Goal: Task Accomplishment & Management: Complete application form

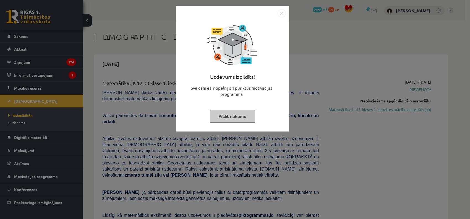
drag, startPoint x: 413, startPoint y: 185, endPoint x: 391, endPoint y: 183, distance: 22.0
click at [413, 185] on div "Uzdevums izpildīts! Sveicam esi nopelnījis 1 punktus motivācijas programmā Pild…" at bounding box center [235, 109] width 470 height 219
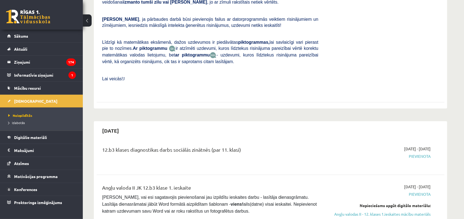
scroll to position [104, 0]
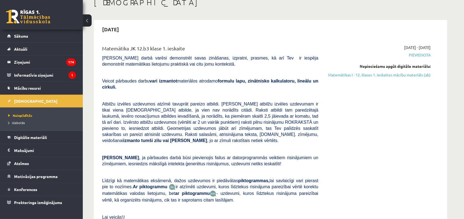
scroll to position [0, 0]
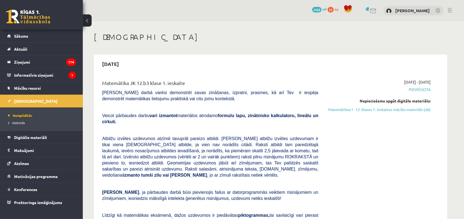
click at [401, 106] on div "Nepieciešams apgūt digitālo materiālu: Matemātikas I - 12. klases 1. ieskaites …" at bounding box center [379, 105] width 104 height 14
drag, startPoint x: 401, startPoint y: 112, endPoint x: 259, endPoint y: 33, distance: 162.1
click at [401, 112] on link "Matemātikas I - 12. klases 1. ieskaites mācību materiāls (ab)" at bounding box center [379, 109] width 104 height 6
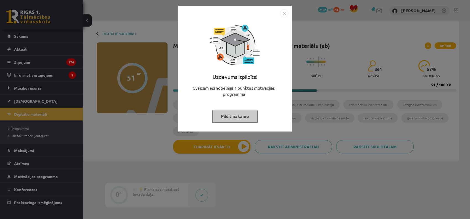
click at [285, 17] on img "Close" at bounding box center [284, 13] width 8 height 8
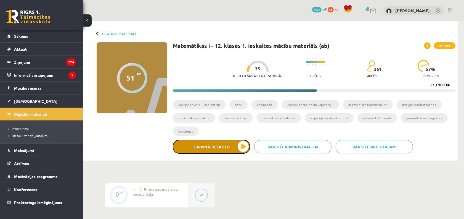
click at [203, 144] on button "Turpināt iesākto" at bounding box center [211, 147] width 77 height 14
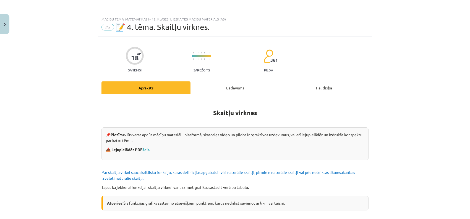
click at [220, 84] on div "Uzdevums" at bounding box center [234, 87] width 89 height 12
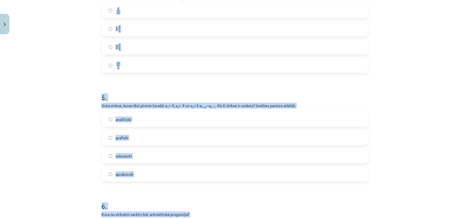
scroll to position [598, 0]
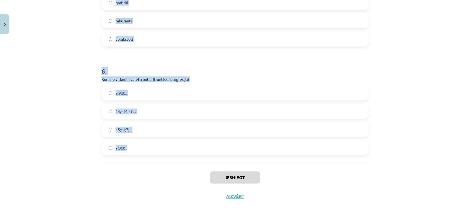
drag, startPoint x: 100, startPoint y: 40, endPoint x: 185, endPoint y: 132, distance: 125.1
click at [198, 144] on div "Mācību tēma: Matemātikas i - 12. klases 1. ieskaites mācību materiāls (ab) #5 📝…" at bounding box center [235, 109] width 470 height 219
copy form "1 . Skaitļu virkne -7; -4; -1; 2; 5; ... ir Dilstoša Augoša Ne augoša, ne dilst…"
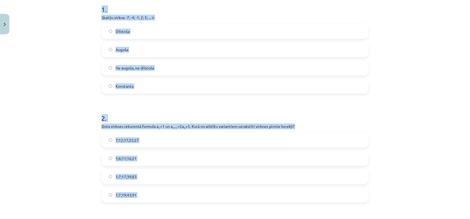
scroll to position [80, 0]
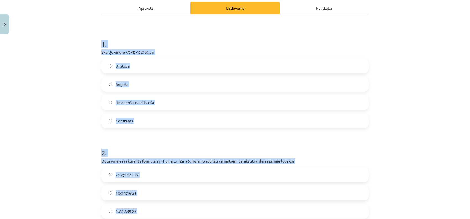
click at [88, 73] on div "Mācību tēma: Matemātikas i - 12. klases 1. ieskaites mācību materiāls (ab) #5 📝…" at bounding box center [235, 109] width 470 height 219
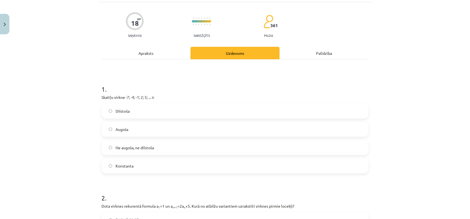
scroll to position [69, 0]
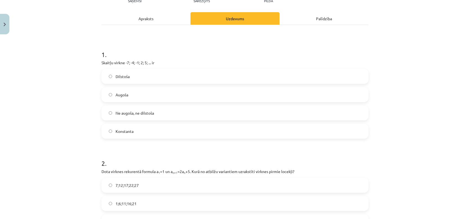
click at [136, 100] on label "Augoša" at bounding box center [235, 95] width 266 height 14
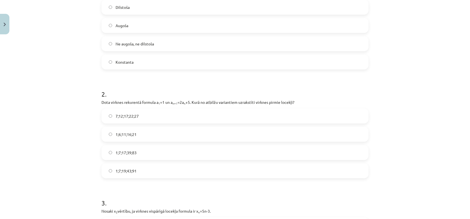
scroll to position [207, 0]
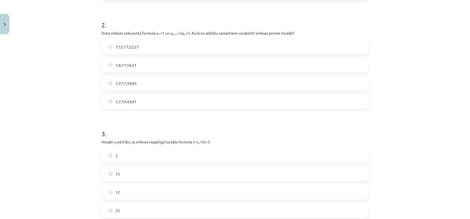
click at [126, 86] on label "1;7;17;39;83" at bounding box center [235, 83] width 266 height 14
click at [137, 98] on label "1;7;19;43;91" at bounding box center [235, 101] width 266 height 14
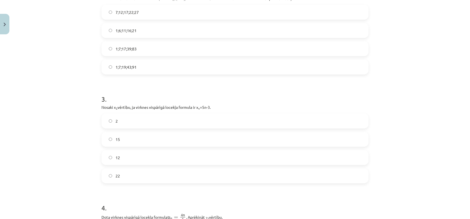
scroll to position [276, 0]
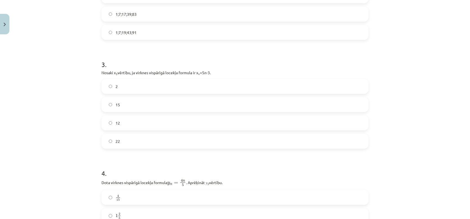
click at [130, 124] on label "12" at bounding box center [235, 123] width 266 height 14
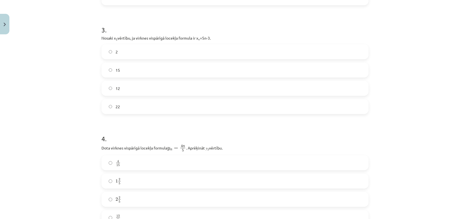
scroll to position [380, 0]
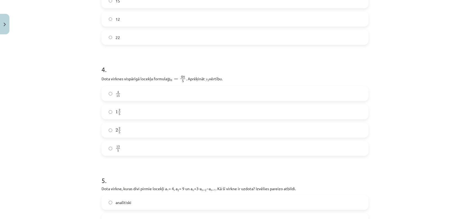
click at [135, 131] on label "2 2 5 2 2 5" at bounding box center [235, 130] width 266 height 14
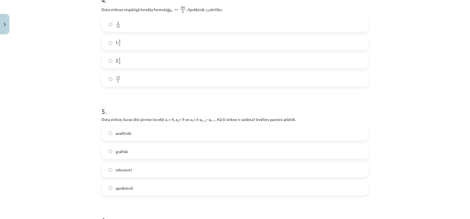
scroll to position [483, 0]
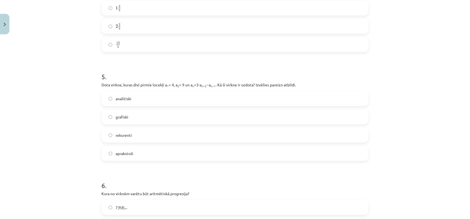
click at [133, 138] on label "rekurenti" at bounding box center [235, 135] width 266 height 14
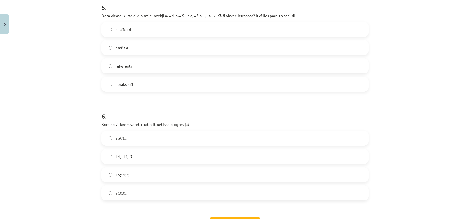
scroll to position [598, 0]
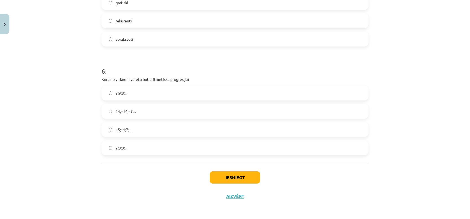
click at [144, 125] on label "15;11;7;..." at bounding box center [235, 129] width 266 height 14
click at [217, 180] on button "Iesniegt" at bounding box center [235, 177] width 50 height 12
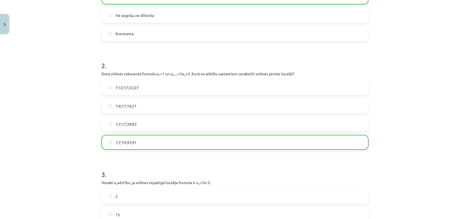
scroll to position [0, 0]
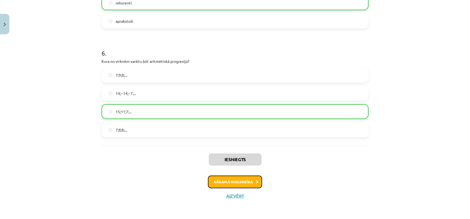
click at [238, 177] on button "Nākamā nodarbība" at bounding box center [235, 181] width 54 height 13
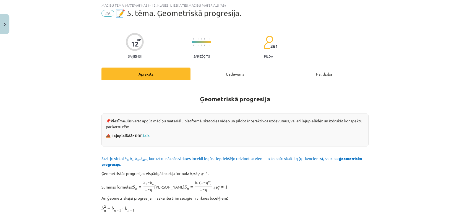
click at [234, 74] on div "Uzdevums" at bounding box center [234, 73] width 89 height 12
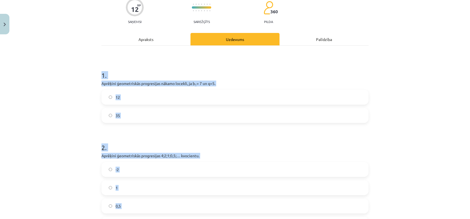
scroll to position [234, 0]
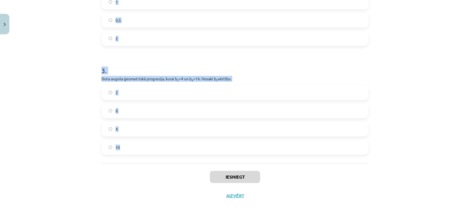
drag, startPoint x: 105, startPoint y: 79, endPoint x: 228, endPoint y: 136, distance: 135.5
click at [234, 143] on form "1 . Aprēķini ģeometriskās progresijas nākamo locekli, ja b 1 = 7 un q=5. 12 35 …" at bounding box center [234, 15] width 267 height 278
copy form "1 . Aprēķini ģeometriskās progresijas nākamo locekli, ja b 1 = 7 un q=5. 12 35 …"
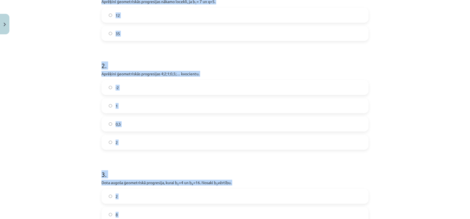
scroll to position [61, 0]
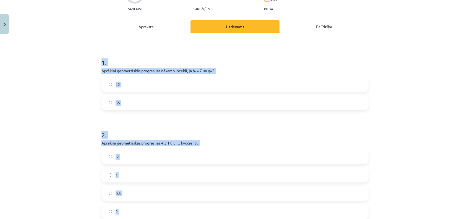
click at [39, 108] on div "Mācību tēma: Matemātikas i - 12. klases 1. ieskaites mācību materiāls (ab) #6 📝…" at bounding box center [235, 109] width 470 height 219
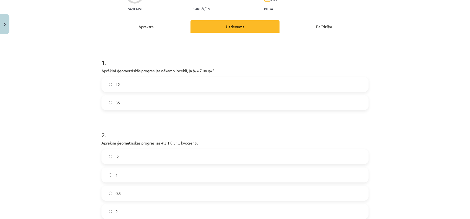
click at [122, 105] on label "35" at bounding box center [235, 103] width 266 height 14
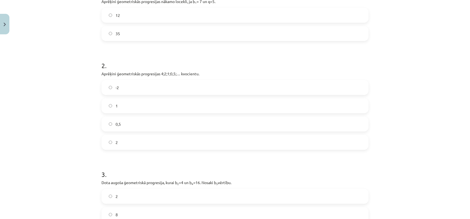
click at [125, 122] on label "0,5" at bounding box center [235, 124] width 266 height 14
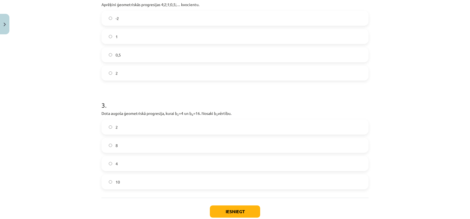
scroll to position [234, 0]
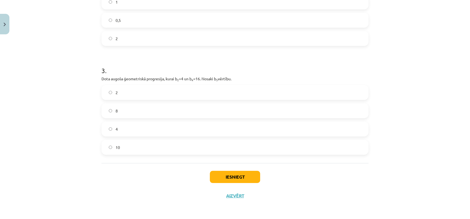
click at [128, 111] on label "8" at bounding box center [235, 111] width 266 height 14
click at [238, 176] on button "Iesniegt" at bounding box center [235, 176] width 50 height 12
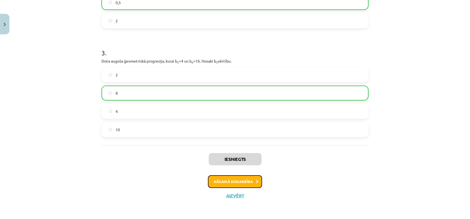
click at [234, 176] on button "Nākamā nodarbība" at bounding box center [235, 181] width 54 height 13
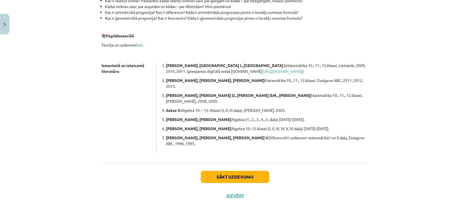
scroll to position [14, 0]
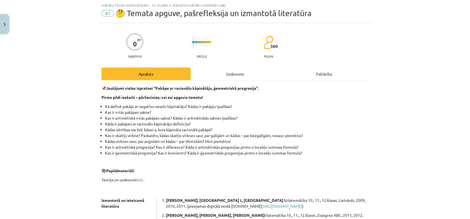
click at [215, 67] on div "0 XP Saņemsi Viegls 360 pilda Apraksts Uzdevums Palīdzība 📌 Jautājumi vielas iz…" at bounding box center [235, 181] width 274 height 316
click at [229, 72] on div "Uzdevums" at bounding box center [234, 73] width 89 height 12
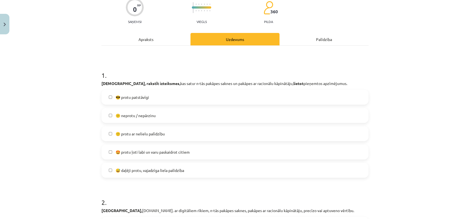
scroll to position [83, 0]
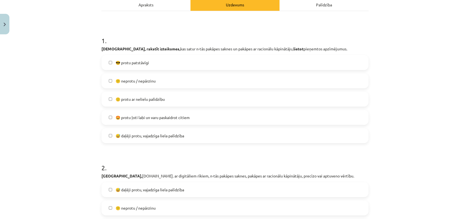
click at [149, 69] on label "😎 protu patstāvīgi" at bounding box center [235, 63] width 266 height 14
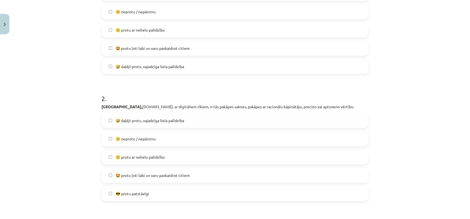
click at [161, 117] on span "😅 daļēji protu, vajadzīga liela palīdzība" at bounding box center [149, 120] width 69 height 6
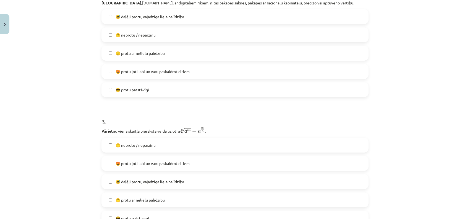
scroll to position [325, 0]
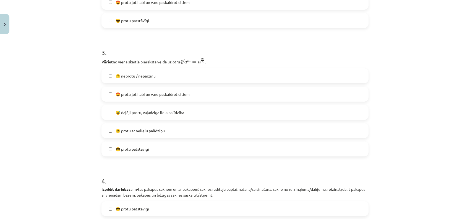
click at [153, 115] on label "😅 daļēji protu, vajadzīga liela palīdzība" at bounding box center [235, 112] width 266 height 14
click at [154, 128] on span "🙂 protu ar nelielu palīdzību" at bounding box center [139, 131] width 49 height 6
click at [153, 114] on span "😅 daļēji protu, vajadzīga liela palīdzība" at bounding box center [149, 112] width 69 height 6
click at [151, 125] on label "🙂 protu ar nelielu palīdzību" at bounding box center [235, 130] width 266 height 14
click at [145, 142] on label "😎 protu patstāvīgi" at bounding box center [235, 149] width 266 height 14
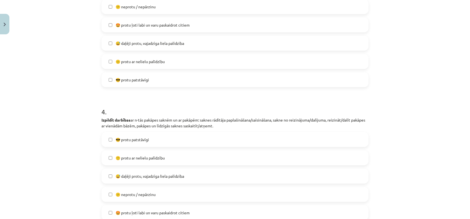
scroll to position [428, 0]
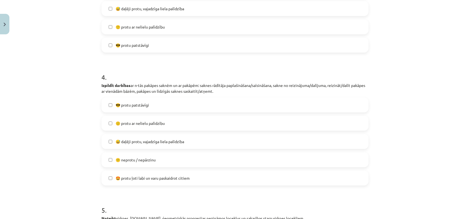
click at [138, 110] on label "😎 protu patstāvīgi" at bounding box center [235, 105] width 266 height 14
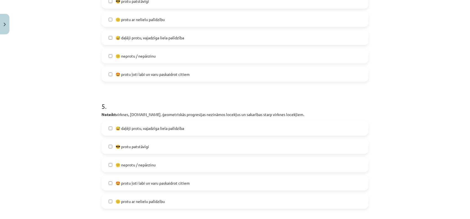
scroll to position [566, 0]
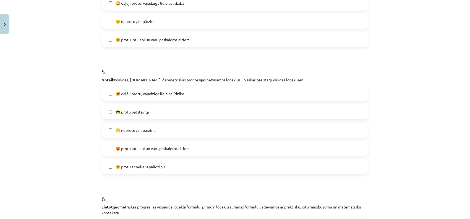
click at [140, 169] on span "🙂 protu ar nelielu palīdzību" at bounding box center [139, 167] width 49 height 6
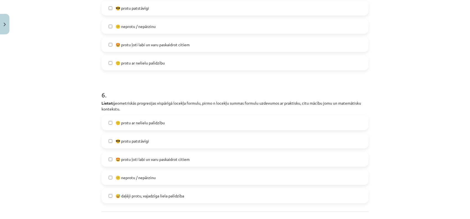
scroll to position [705, 0]
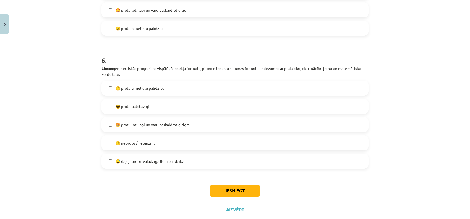
click at [148, 89] on span "🙂 protu ar nelielu palīdzību" at bounding box center [139, 88] width 49 height 6
click at [168, 88] on label "🙂 protu ar nelielu palīdzību" at bounding box center [235, 88] width 266 height 14
click at [165, 106] on label "😎 protu patstāvīgi" at bounding box center [235, 106] width 266 height 14
drag, startPoint x: 238, startPoint y: 188, endPoint x: 238, endPoint y: 185, distance: 2.9
click at [238, 188] on button "Iesniegt" at bounding box center [235, 190] width 50 height 12
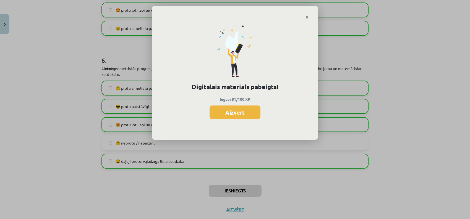
click at [223, 120] on div "Digitālais materiāls pabeigts! Ieguvi 81/100 XP Aizvērt" at bounding box center [235, 79] width 166 height 120
click at [225, 110] on button "Aizvērt" at bounding box center [234, 112] width 51 height 14
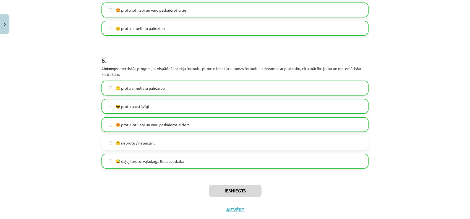
click at [230, 203] on div "Iesniegts Aizvērt" at bounding box center [234, 196] width 267 height 39
click at [224, 208] on button "Aizvērt" at bounding box center [232, 209] width 21 height 6
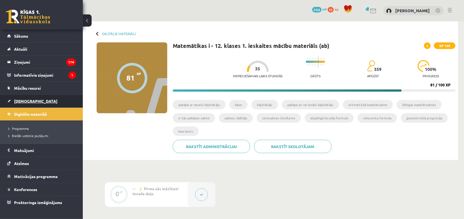
click at [24, 97] on link "[DEMOGRAPHIC_DATA]" at bounding box center [41, 100] width 69 height 13
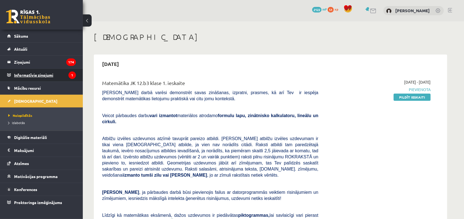
click at [52, 76] on legend "Informatīvie ziņojumi 1" at bounding box center [45, 75] width 62 height 13
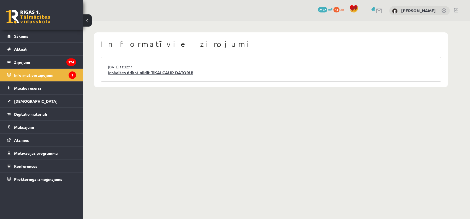
click at [141, 73] on link "Ieskaites drīkst pildīt TIKAI CAUR DATORU!" at bounding box center [270, 72] width 325 height 6
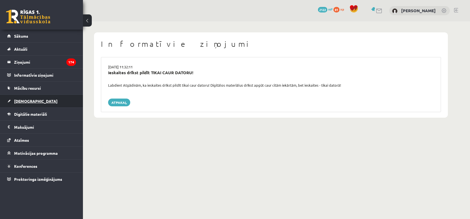
click at [37, 106] on link "[DEMOGRAPHIC_DATA]" at bounding box center [41, 100] width 69 height 13
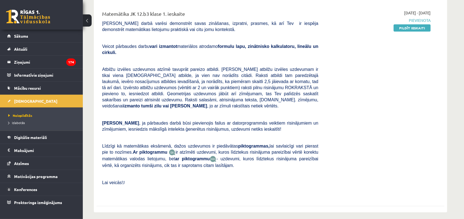
scroll to position [35, 0]
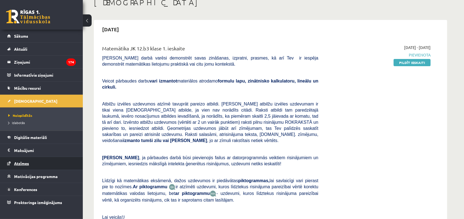
click at [23, 165] on span "Atzīmes" at bounding box center [21, 163] width 15 height 5
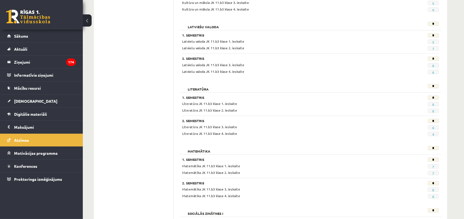
scroll to position [414, 0]
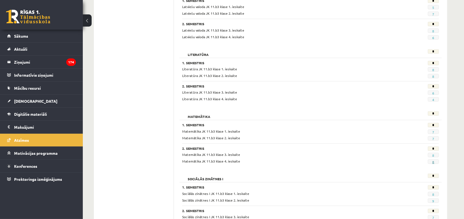
click at [434, 164] on link "8" at bounding box center [434, 161] width 2 height 4
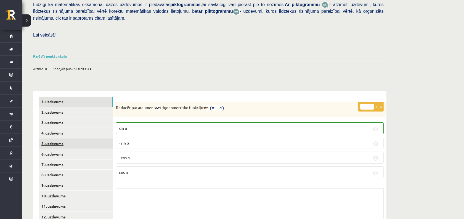
click at [77, 138] on link "5. uzdevums" at bounding box center [76, 143] width 74 height 10
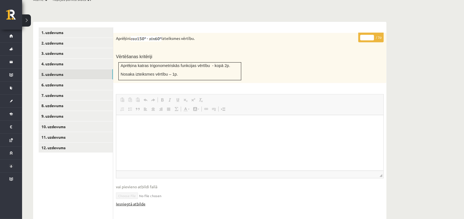
click at [138, 201] on link "Iesniegtā atbilde" at bounding box center [131, 204] width 30 height 6
click at [68, 80] on link "6. uzdevums" at bounding box center [76, 85] width 74 height 10
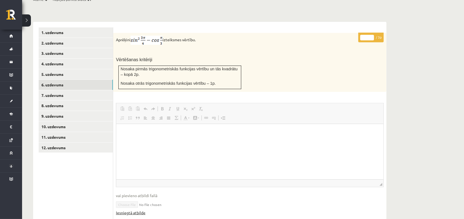
click at [139, 209] on link "Iesniegtā atbilde" at bounding box center [131, 212] width 30 height 6
click at [73, 92] on link "7. uzdevums" at bounding box center [76, 95] width 74 height 10
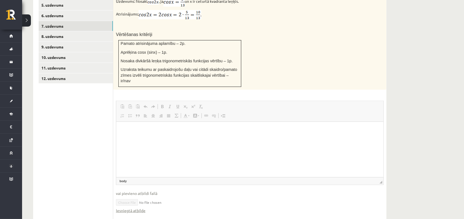
click at [144, 138] on html at bounding box center [249, 129] width 267 height 17
click at [131, 207] on link "Iesniegtā atbilde" at bounding box center [131, 210] width 30 height 6
click at [91, 42] on link "9. uzdevums" at bounding box center [76, 47] width 74 height 10
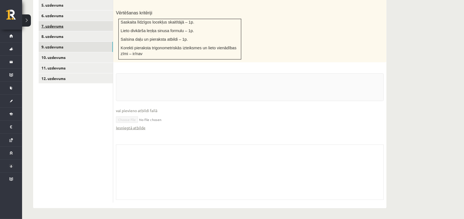
scroll to position [260, 0]
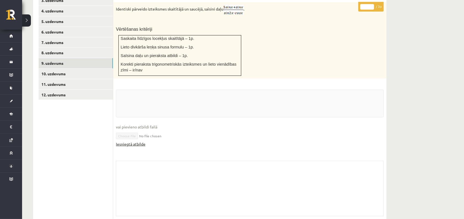
click at [143, 141] on link "Iesniegtā atbilde" at bounding box center [131, 144] width 30 height 6
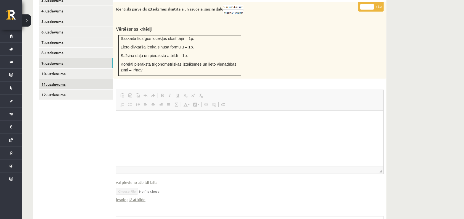
scroll to position [0, 0]
click at [57, 70] on link "10. uzdevums" at bounding box center [76, 74] width 74 height 10
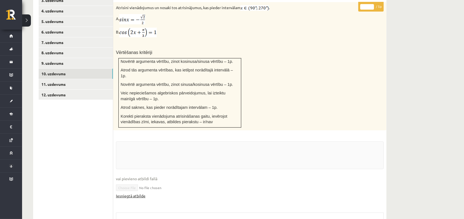
click at [135, 193] on link "Iesniegtā atbilde" at bounding box center [131, 196] width 30 height 6
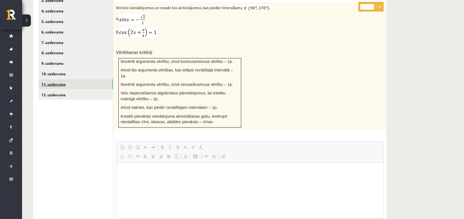
click at [60, 79] on link "11. uzdevums" at bounding box center [76, 84] width 74 height 10
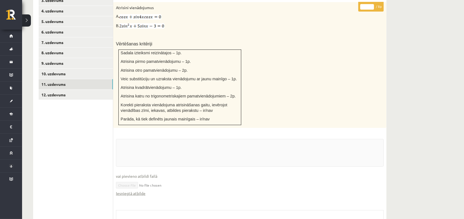
click at [143, 201] on fieldset "vai pievieno atbildi failā Iesniegtā atbilde" at bounding box center [250, 170] width 268 height 63
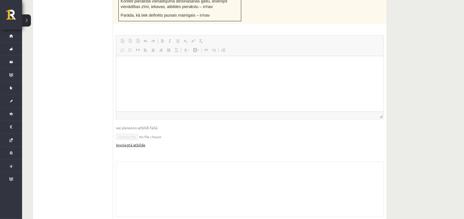
click at [133, 148] on link "Iesniegtā atbilde" at bounding box center [131, 145] width 30 height 6
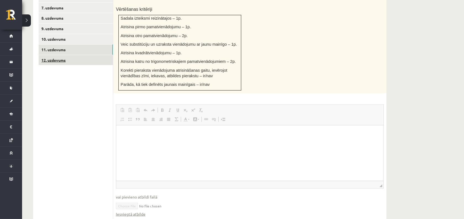
click at [82, 55] on link "12. uzdevums" at bounding box center [76, 60] width 74 height 10
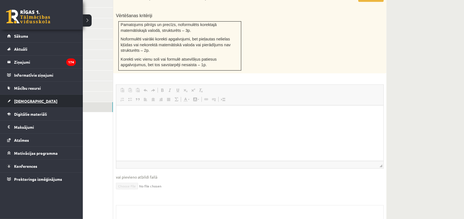
scroll to position [0, 0]
click at [9, 100] on link "[DEMOGRAPHIC_DATA]" at bounding box center [41, 100] width 69 height 13
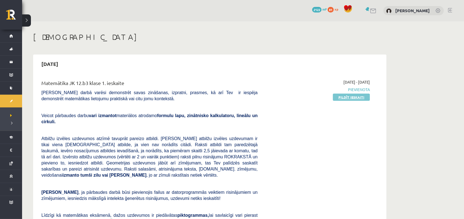
click at [351, 98] on link "Pildīt ieskaiti" at bounding box center [351, 96] width 37 height 7
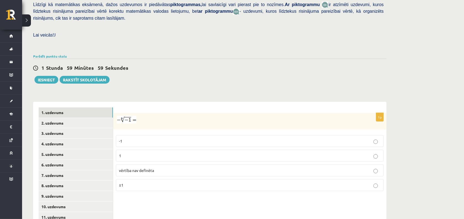
scroll to position [193, 0]
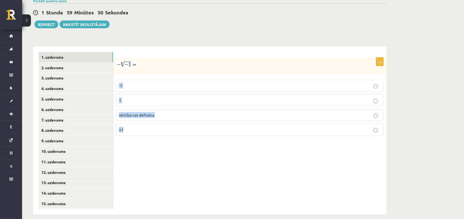
drag, startPoint x: 119, startPoint y: 76, endPoint x: 151, endPoint y: 123, distance: 56.8
click at [151, 124] on fieldset "-1 1 vērtība nav definēta ±1" at bounding box center [250, 107] width 268 height 60
copy fieldset "-1 1 vērtība nav definēta ±1"
drag, startPoint x: 140, startPoint y: 142, endPoint x: 142, endPoint y: 127, distance: 15.4
click at [140, 142] on div "1p -1 1 vērtība nav definēta ±1" at bounding box center [250, 130] width 274 height 168
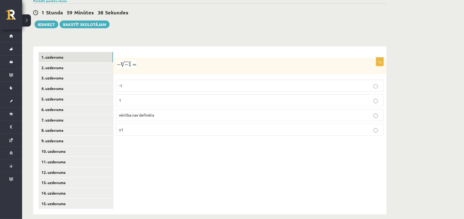
click at [147, 112] on span "vērtība nav definēta" at bounding box center [136, 114] width 35 height 5
click at [61, 64] on link "2. uzdevums" at bounding box center [76, 67] width 74 height 10
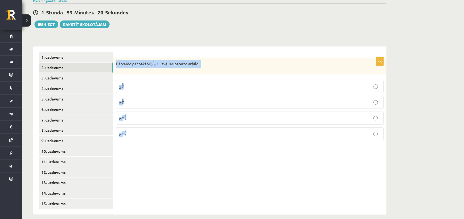
drag, startPoint x: 115, startPoint y: 56, endPoint x: 165, endPoint y: 126, distance: 86.4
click at [165, 126] on div "1p Pārveido par pakāpi . Izvēlies pareizo atbildi. x 5 6 x 5 6 x 6 5 x 6 5 x − …" at bounding box center [250, 100] width 274 height 87
copy div "Pārveido par pakāpi . Izvēlies pareizo atbildi. x 5 6 x 5 6 x 6 5 x 6 5 x − 5 6…"
click at [264, 60] on p "Pārveido par pakāpi . Izvēlies pareizo atbildi." at bounding box center [236, 64] width 240 height 8
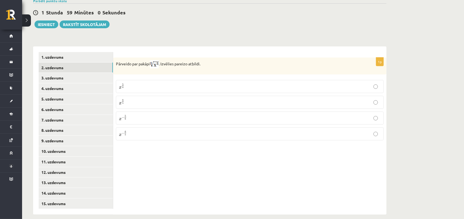
click at [138, 83] on p "x 5 6 x 5 6" at bounding box center [250, 86] width 262 height 7
click at [84, 73] on link "3. uzdevums" at bounding box center [76, 78] width 74 height 10
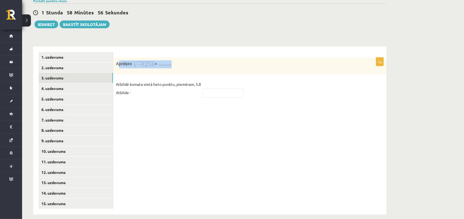
drag, startPoint x: 118, startPoint y: 56, endPoint x: 137, endPoint y: 73, distance: 26.0
click at [135, 72] on div "1p Aprēķini = ……… Atbildē komata vietā lieto punktu, piemēram, 5.8 Atbilde -" at bounding box center [250, 79] width 274 height 45
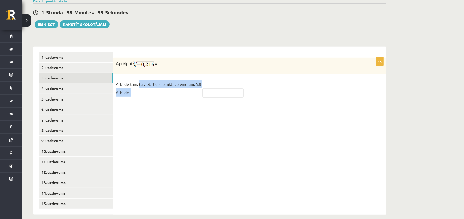
drag, startPoint x: 149, startPoint y: 92, endPoint x: 147, endPoint y: 91, distance: 2.8
click at [150, 94] on div "1p Aprēķini = ……… Atbildē komata vietā lieto punktu, piemēram, 5.8 Atbilde -" at bounding box center [250, 79] width 274 height 45
drag, startPoint x: 136, startPoint y: 76, endPoint x: 122, endPoint y: 65, distance: 17.7
click at [136, 80] on p "Atbildē komata vietā lieto punktu, piemēram, 5.8 Atbilde -" at bounding box center [158, 88] width 85 height 17
drag, startPoint x: 115, startPoint y: 57, endPoint x: 174, endPoint y: 66, distance: 59.6
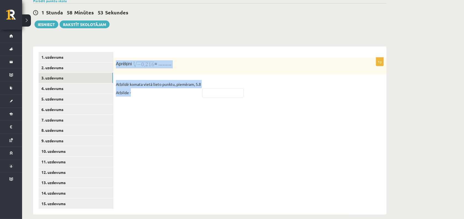
click at [179, 88] on div "1p Aprēķini = ……… Atbildē komata vietā lieto punktu, piemēram, 5.8 Atbilde -" at bounding box center [250, 79] width 274 height 45
copy div "Aprēķini = ……… Atbildē komata vietā lieto punktu, piemēram, 5.8 Atbilde -"
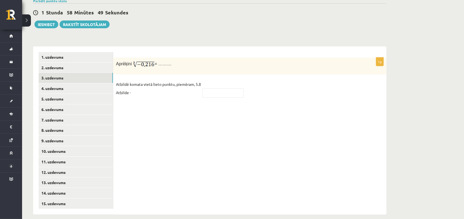
click at [174, 120] on div "1p Aprēķini = ……… Atbildē komata vietā lieto punktu, piemēram, 5.8 Atbilde -" at bounding box center [250, 130] width 274 height 168
click at [211, 88] on input "text" at bounding box center [223, 92] width 41 height 9
type input "***"
click at [67, 83] on link "4. uzdevums" at bounding box center [76, 88] width 74 height 10
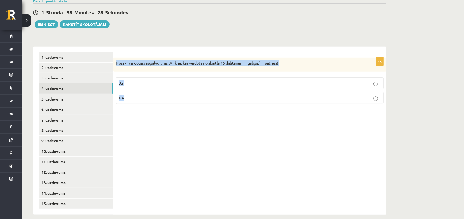
drag, startPoint x: 114, startPoint y: 53, endPoint x: 158, endPoint y: 92, distance: 58.7
click at [158, 92] on div "1p Nosaki vai dotais apgalvojums „Virkne, kas veidota no skaitļa 15 dalītājiem …" at bounding box center [250, 82] width 274 height 51
copy div "Nosaki vai dotais apgalvojums „Virkne, kas veidota no skaitļa 15 dalītājiem ir …"
click at [131, 80] on p "Jā" at bounding box center [250, 83] width 262 height 6
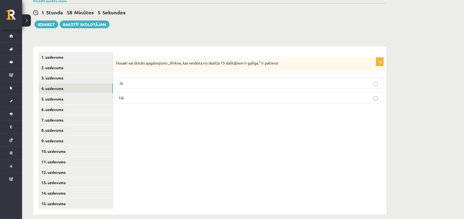
click at [221, 161] on div "1p Nosaki vai dotais apgalvojums „Virkne, kas veidota no skaitļa 15 dalītājiem …" at bounding box center [250, 130] width 274 height 168
click at [77, 94] on link "5. uzdevums" at bounding box center [76, 99] width 74 height 10
click at [84, 83] on link "4. uzdevums" at bounding box center [76, 88] width 74 height 10
click at [84, 94] on link "5. uzdevums" at bounding box center [76, 99] width 74 height 10
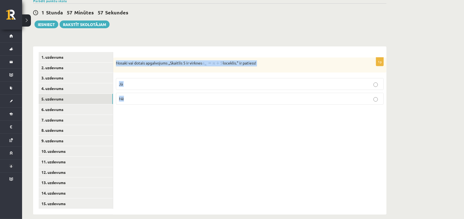
drag, startPoint x: 115, startPoint y: 56, endPoint x: 137, endPoint y: 93, distance: 43.1
click at [137, 93] on div "1p Nosaki vai dotais apgalvojums „Skaitlis 5 ir virknes loceklis.” ir patiess! …" at bounding box center [250, 82] width 274 height 51
copy div "Nosaki vai dotais apgalvojums „Skaitlis 5 ir virknes loceklis.” ir patiess! Jā …"
drag, startPoint x: 192, startPoint y: 115, endPoint x: 193, endPoint y: 110, distance: 5.3
click at [192, 115] on div "1p Nosaki vai dotais apgalvojums „Skaitlis 5 ir virknes loceklis.” ir patiess! …" at bounding box center [250, 130] width 274 height 168
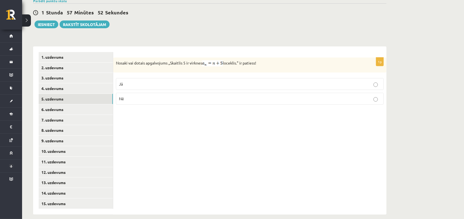
drag, startPoint x: 216, startPoint y: 51, endPoint x: 214, endPoint y: 57, distance: 7.0
drag, startPoint x: 173, startPoint y: 144, endPoint x: 145, endPoint y: 99, distance: 52.5
click at [173, 142] on div "1p Nosaki vai dotais apgalvojums „Skaitlis 5 ir virknes loceklis.” ir patiess! …" at bounding box center [250, 130] width 274 height 168
click at [143, 96] on p "Nē" at bounding box center [250, 99] width 262 height 6
click at [88, 104] on link "6. uzdevums" at bounding box center [76, 109] width 74 height 10
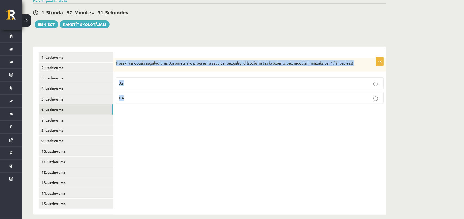
drag, startPoint x: 115, startPoint y: 53, endPoint x: 144, endPoint y: 63, distance: 31.1
click at [156, 97] on div "1p Nosaki vai dotais apgalvojums „Ģeometrisko progresiju sauc par bezgalīgi dil…" at bounding box center [250, 82] width 274 height 51
copy div "Nosaki vai dotais apgalvojums „Ģeometrisko progresiju sauc par bezgalīgi dilsto…"
click at [130, 108] on div "1p Nosaki vai dotais apgalvojums „Ģeometrisko progresiju sauc par bezgalīgi dil…" at bounding box center [250, 130] width 274 height 168
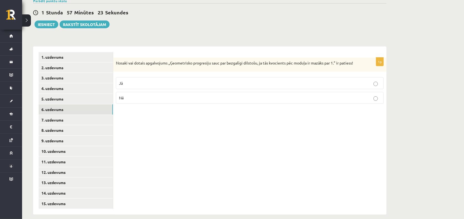
click at [130, 80] on p "Jā" at bounding box center [250, 83] width 262 height 6
click at [90, 115] on link "7. uzdevums" at bounding box center [76, 120] width 74 height 10
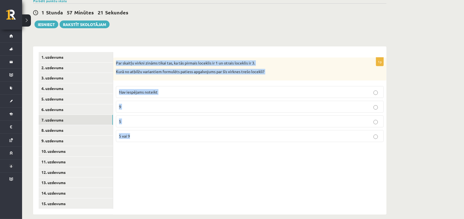
drag, startPoint x: 116, startPoint y: 54, endPoint x: 163, endPoint y: 117, distance: 78.8
click at [164, 130] on div "1p Par skaitļu virkni zināms tikai tas, ka tās pirmais loceklis ir 1 un otrais …" at bounding box center [250, 101] width 274 height 89
copy div "Par skaitļu virkni zināms tikai tas, ka tās pirmais loceklis ir 1 un otrais loc…"
click at [147, 137] on fieldset "Nav iespējams noteikt 9 5 5 vai 9" at bounding box center [250, 113] width 268 height 60
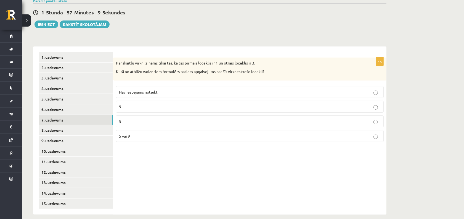
click at [143, 133] on p "5 vai 9" at bounding box center [250, 136] width 262 height 6
click at [88, 125] on link "8. uzdevums" at bounding box center [76, 130] width 74 height 10
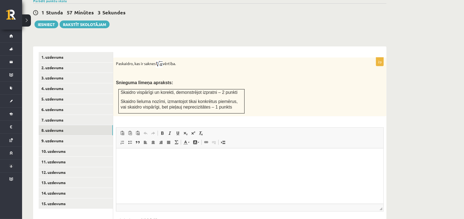
scroll to position [0, 0]
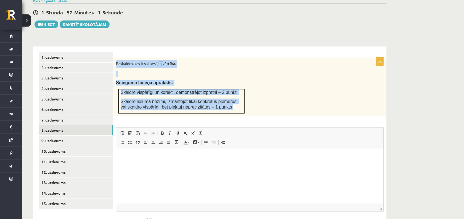
drag, startPoint x: 114, startPoint y: 53, endPoint x: 288, endPoint y: 111, distance: 183.3
click at [288, 111] on div "2p Paskaidro, kas ir saknes vērtība. Snieguma līmeņa apraksts: Skaidro vispārīg…" at bounding box center [250, 149] width 274 height 185
copy div "Paskaidro, kas ir saknes vērtība. Snieguma līmeņa apraksts: Skaidro vispārīgi u…"
click at [243, 70] on div "Paskaidro, kas ir saknes vērtība. Snieguma līmeņa apraksts: Skaidro vispārīgi u…" at bounding box center [250, 86] width 274 height 59
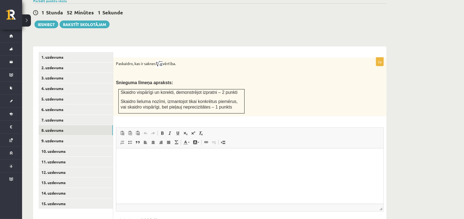
scroll to position [228, 0]
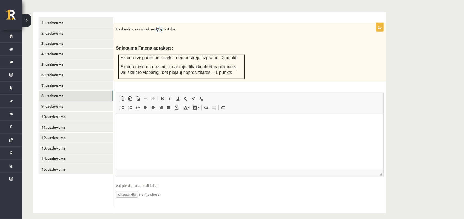
click at [137, 190] on input "file" at bounding box center [250, 193] width 268 height 11
type input "**********"
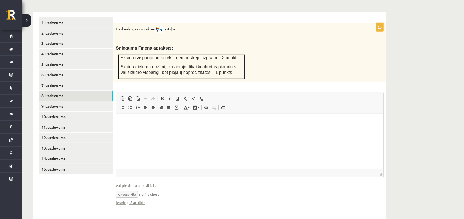
scroll to position [234, 0]
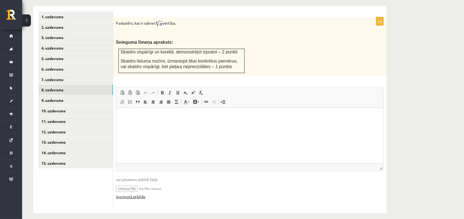
click at [138, 193] on link "Iesniegtā atbilde" at bounding box center [131, 196] width 30 height 6
click at [60, 95] on link "9. uzdevums" at bounding box center [76, 100] width 74 height 10
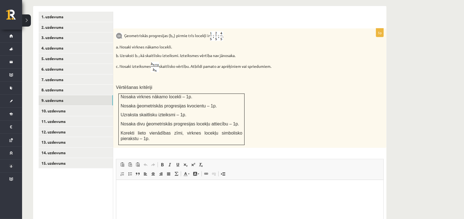
scroll to position [0, 0]
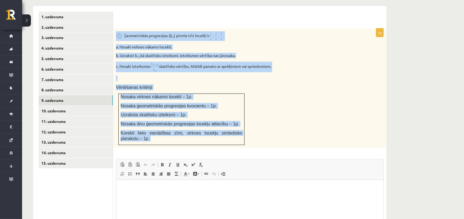
drag, startPoint x: 115, startPoint y: 28, endPoint x: 322, endPoint y: 149, distance: 240.9
click at [322, 149] on div "5p Ģeometriskās progresijas (b n ) pirmie trīs locekļi ir a. Nosaki virknes nāk…" at bounding box center [250, 150] width 274 height 245
drag, startPoint x: 222, startPoint y: 77, endPoint x: 202, endPoint y: 67, distance: 22.0
click at [203, 68] on div "Ģeometriskās progresijas (b n ) pirmie trīs locekļi ir a. Nosaki virknes nākamo…" at bounding box center [250, 87] width 274 height 119
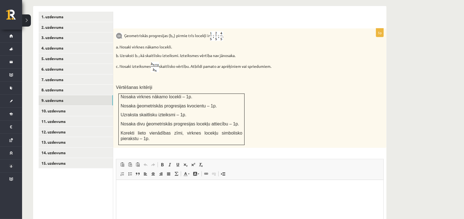
drag, startPoint x: 116, startPoint y: 23, endPoint x: 275, endPoint y: 44, distance: 160.4
click at [275, 44] on div "Ģeometriskās progresijas (b n ) pirmie trīs locekļi ir a. Nosaki virknes nākamo…" at bounding box center [250, 87] width 274 height 119
click at [162, 31] on p "Ģeometriskās progresijas (b n ) pirmie trīs locekļi ir" at bounding box center [236, 36] width 240 height 10
drag, startPoint x: 116, startPoint y: 26, endPoint x: 249, endPoint y: 52, distance: 135.4
click at [249, 52] on div "Ģeometriskās progresijas (b n ) pirmie trīs locekļi ir a. Nosaki virknes nākamo…" at bounding box center [250, 87] width 274 height 119
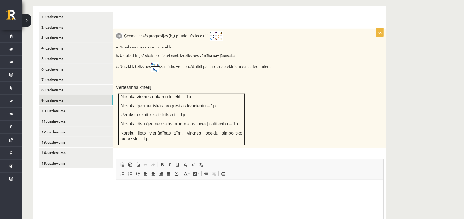
copy div "Ģeometriskās progresijas (b n ) pirmie trīs locekļi ir a. Nosaki virknes nākamo…"
click at [252, 35] on div "Ģeometriskās progresijas (b n ) pirmie trīs locekļi ir a. Nosaki virknes nākamo…" at bounding box center [250, 87] width 274 height 119
drag, startPoint x: 113, startPoint y: 24, endPoint x: 282, endPoint y: 69, distance: 175.3
click at [283, 70] on div "**********" at bounding box center [210, 142] width 354 height 273
click at [282, 68] on div "Ģeometriskās progresijas (b n ) pirmie trīs locekļi ir a. Nosaki virknes nākamo…" at bounding box center [250, 87] width 274 height 119
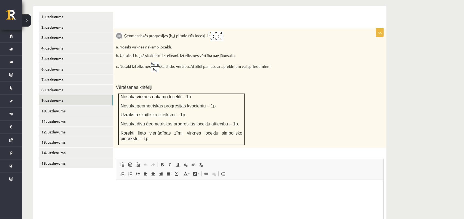
drag, startPoint x: 282, startPoint y: 61, endPoint x: 116, endPoint y: 29, distance: 169.1
click at [116, 29] on div "Ģeometriskās progresijas (b n ) pirmie trīs locekļi ir a. Nosaki virknes nākamo…" at bounding box center [250, 87] width 274 height 119
drag, startPoint x: 116, startPoint y: 29, endPoint x: 308, endPoint y: 40, distance: 191.8
click at [365, 49] on div "Ģeometriskās progresijas (b n ) pirmie trīs locekļi ir a. Nosaki virknes nākamo…" at bounding box center [250, 87] width 274 height 119
click at [289, 63] on p "c. Nosaki izteiksmes skaitlisko vērtību. Atbildi pamato ar aprēķiniem vai sprie…" at bounding box center [236, 67] width 240 height 10
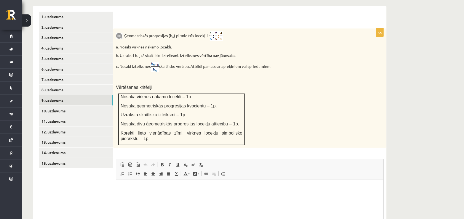
drag, startPoint x: 276, startPoint y: 61, endPoint x: 116, endPoint y: 29, distance: 162.9
click at [116, 29] on div "Ģeometriskās progresijas (b n ) pirmie trīs locekļi ir a. Nosaki virknes nākamo…" at bounding box center [250, 87] width 274 height 119
copy div "Ģeometriskās progresijas (b n ) pirmie trīs locekļi ir a. Nosaki virknes nākamo…"
click at [208, 35] on div "Ģeometriskās progresijas (b n ) pirmie trīs locekļi ir a. Nosaki virknes nākamo…" at bounding box center [250, 87] width 274 height 119
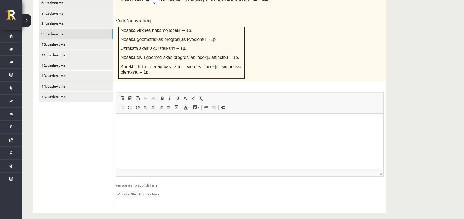
click at [127, 188] on input "file" at bounding box center [250, 193] width 268 height 11
type input "**********"
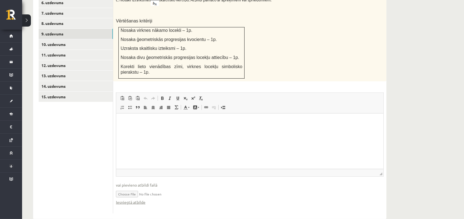
scroll to position [306, 0]
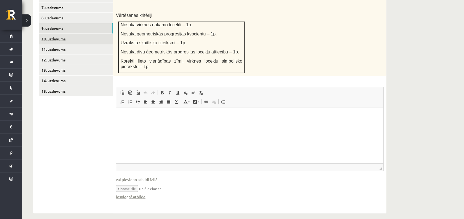
click at [75, 35] on link "10. uzdevums" at bounding box center [76, 39] width 74 height 10
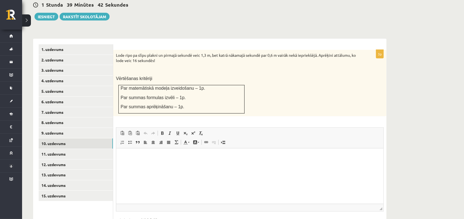
scroll to position [236, 0]
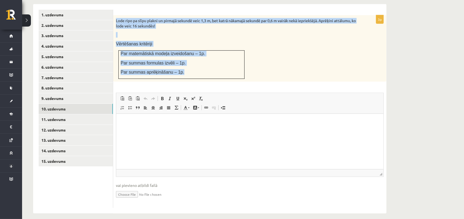
drag, startPoint x: 116, startPoint y: 12, endPoint x: 195, endPoint y: 57, distance: 90.6
click at [201, 69] on div "Lode ripo pa slīpu plakni un pirmajā sekundē veic 1,3 m, bet katrā nākamajā sek…" at bounding box center [250, 48] width 274 height 66
click at [159, 32] on p at bounding box center [236, 35] width 240 height 6
click at [188, 40] on div "Lode ripo pa slīpu plakni un pirmajā sekundē veic 1,3 m, bet katrā nākamajā sek…" at bounding box center [250, 48] width 274 height 66
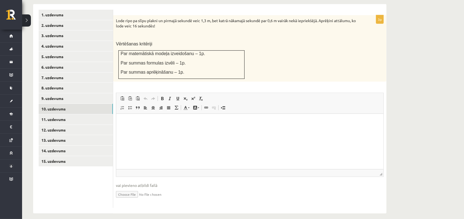
click at [131, 188] on input "file" at bounding box center [250, 193] width 268 height 11
type input "**********"
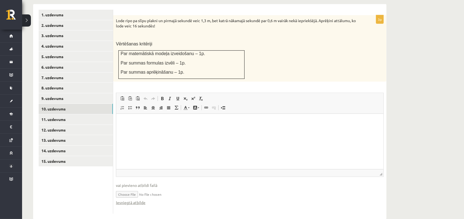
scroll to position [242, 0]
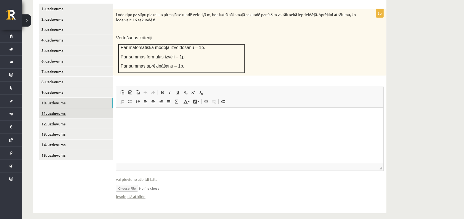
click at [87, 108] on link "11. uzdevums" at bounding box center [76, 113] width 74 height 10
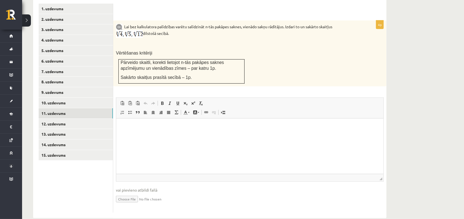
scroll to position [0, 0]
click at [171, 28] on p "Lai bez kalkulatora palīdzības varētu salīdzināt n-tās pakāpes saknes, vienādo …" at bounding box center [236, 30] width 240 height 15
drag, startPoint x: 176, startPoint y: 27, endPoint x: 107, endPoint y: 15, distance: 69.9
click at [107, 15] on div "**********" at bounding box center [210, 108] width 354 height 220
click at [169, 24] on p "Lai bez kalkulatora palīdzības varētu salīdzināt n-tās pakāpes saknes, vienādo …" at bounding box center [236, 30] width 240 height 15
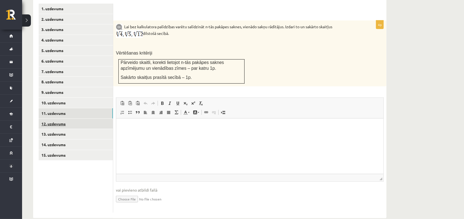
click at [75, 119] on link "12. uzdevums" at bounding box center [76, 124] width 74 height 10
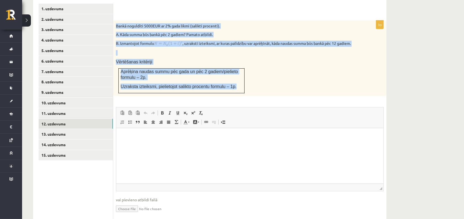
drag, startPoint x: 115, startPoint y: 16, endPoint x: 238, endPoint y: 75, distance: 136.7
click at [244, 86] on div "Bankā noguldīti 5000EUR ar 2% gada likmi (salikti procenti). A. Kāda summa būs …" at bounding box center [250, 58] width 274 height 76
click at [235, 59] on p "Vērtēšanas kritēriji" at bounding box center [236, 62] width 240 height 6
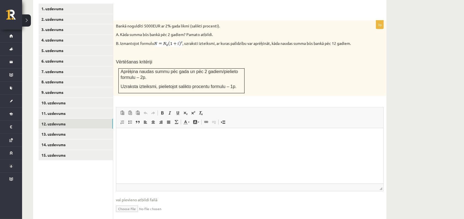
scroll to position [207, 0]
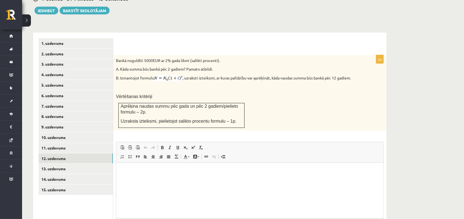
click at [158, 75] on img at bounding box center [168, 78] width 28 height 6
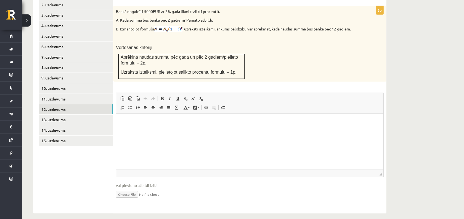
click at [135, 189] on input "file" at bounding box center [250, 193] width 268 height 11
type input "**********"
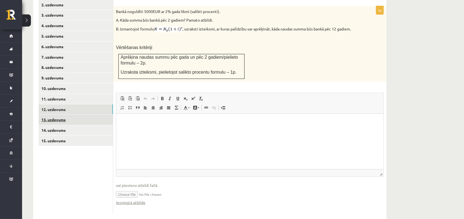
click at [85, 115] on link "13. uzdevums" at bounding box center [76, 119] width 74 height 10
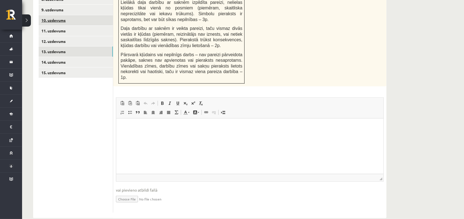
scroll to position [255, 0]
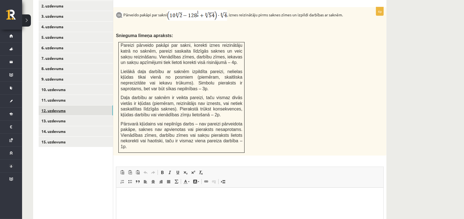
click at [86, 108] on link "12. uzdevums" at bounding box center [76, 110] width 74 height 10
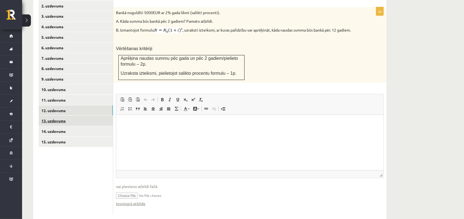
scroll to position [0, 0]
click at [81, 115] on link "13. uzdevums" at bounding box center [76, 120] width 74 height 10
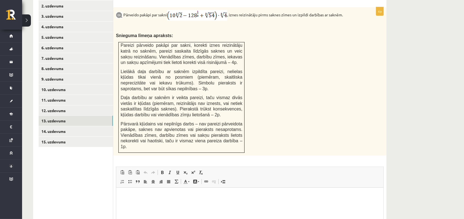
scroll to position [220, 0]
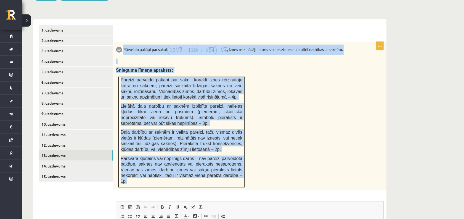
drag, startPoint x: 123, startPoint y: 43, endPoint x: 243, endPoint y: 173, distance: 176.2
click at [243, 173] on div "Pārveido pakāpi par sakni , iznes reizinātāju pirms saknes zīmes un izpildi dar…" at bounding box center [250, 116] width 274 height 148
click at [274, 80] on div "Pārveido pakāpi par sakni , iznes reizinātāju pirms saknes zīmes un izpildi dar…" at bounding box center [250, 116] width 274 height 148
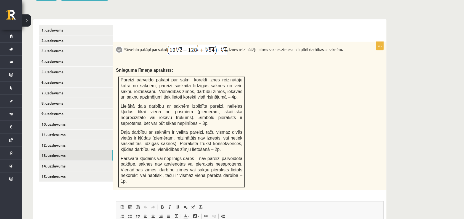
scroll to position [324, 0]
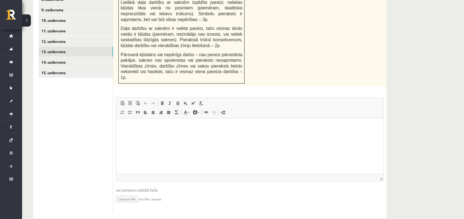
click at [124, 193] on input "file" at bounding box center [250, 198] width 268 height 11
type input "**********"
click at [135, 204] on link "Iesniegtā atbilde" at bounding box center [131, 207] width 30 height 6
click at [92, 59] on link "14. uzdevums" at bounding box center [76, 62] width 74 height 10
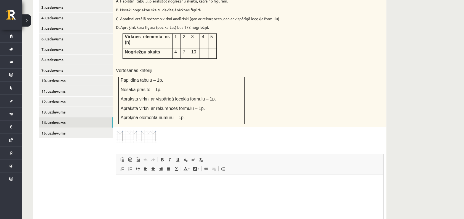
scroll to position [0, 0]
click at [150, 130] on img at bounding box center [136, 136] width 41 height 13
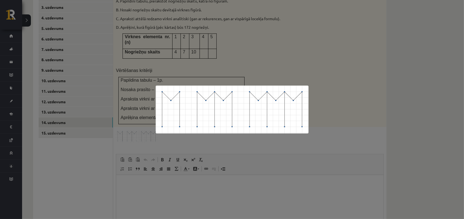
click at [151, 147] on div at bounding box center [232, 109] width 464 height 219
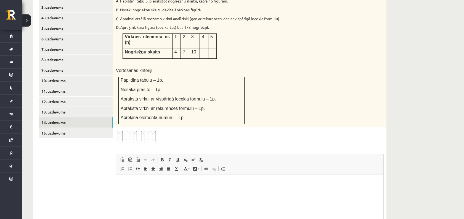
scroll to position [195, 0]
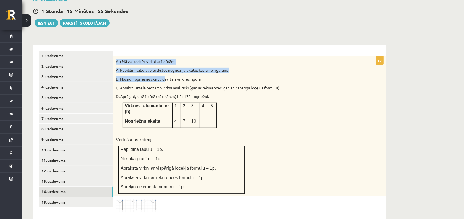
drag, startPoint x: 115, startPoint y: 52, endPoint x: 238, endPoint y: 99, distance: 130.8
click at [193, 82] on div "Attēlā var redzēt virkni ar figūrām. A. Papildini tabulu, pierakstot nogriežņu …" at bounding box center [250, 126] width 274 height 140
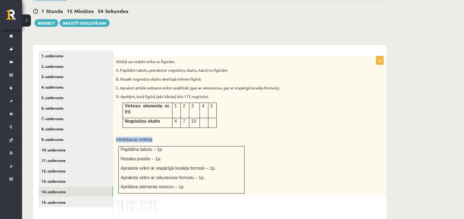
drag, startPoint x: 246, startPoint y: 126, endPoint x: 241, endPoint y: 182, distance: 56.4
click at [241, 182] on div "Attēlā var redzēt virkni ar figūrām. A. Papildini tabulu, pierakstot nogriežņu …" at bounding box center [250, 126] width 274 height 140
click at [152, 76] on p "B. Nosaki nogriežņu skaitu devītajā virknes figūrā." at bounding box center [236, 79] width 240 height 6
drag, startPoint x: 113, startPoint y: 53, endPoint x: 215, endPoint y: 165, distance: 151.6
click at [216, 166] on div "**********" at bounding box center [210, 194] width 354 height 298
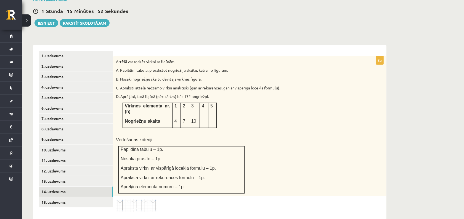
click at [215, 174] on p "Apraksta virkni ar rekurences formulu – 1p." at bounding box center [182, 177] width 122 height 6
drag, startPoint x: 185, startPoint y: 172, endPoint x: 111, endPoint y: 50, distance: 142.5
click at [111, 50] on div "**********" at bounding box center [210, 194] width 354 height 298
click at [149, 67] on p "A. Papildini tabulu, pierakstot nogriežņu skaitu, katrā no figūrām." at bounding box center [236, 70] width 240 height 6
drag, startPoint x: 115, startPoint y: 54, endPoint x: 136, endPoint y: 72, distance: 27.6
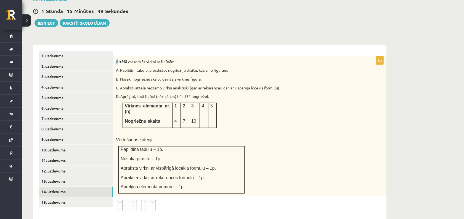
click at [123, 60] on div "Attēlā var redzēt virkni ar figūrām. A. Papildini tabulu, pierakstot nogriežņu …" at bounding box center [250, 126] width 274 height 140
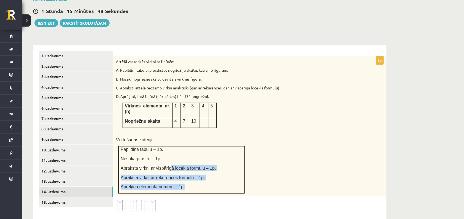
drag, startPoint x: 186, startPoint y: 176, endPoint x: 170, endPoint y: 158, distance: 23.3
click at [170, 158] on td "Papildina tabulu – 1p. Nosaka prasīto – 1p. Apraksta virkni ar vispārīgā locekļ…" at bounding box center [182, 169] width 126 height 47
click at [183, 183] on p "Aprēķina elementa numuru – 1p." at bounding box center [182, 186] width 122 height 6
drag, startPoint x: 166, startPoint y: 148, endPoint x: 109, endPoint y: 56, distance: 108.5
click at [109, 56] on div "**********" at bounding box center [210, 194] width 354 height 298
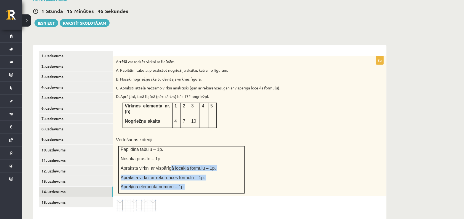
click at [132, 58] on div "Attēlā var redzēt virkni ar figūrām. A. Papildini tabulu, pierakstot nogriežņu …" at bounding box center [250, 126] width 274 height 140
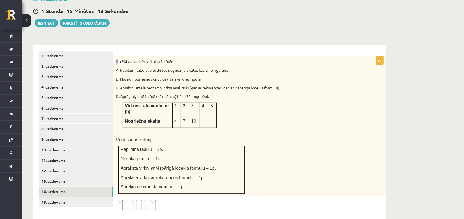
drag, startPoint x: 115, startPoint y: 53, endPoint x: 138, endPoint y: 64, distance: 25.3
click at [123, 57] on div "Attēlā var redzēt virkni ar figūrām. A. Papildini tabulu, pierakstot nogriežņu …" at bounding box center [250, 126] width 274 height 140
drag, startPoint x: 138, startPoint y: 64, endPoint x: 199, endPoint y: 122, distance: 84.4
click at [147, 70] on div "Attēlā var redzēt virkni ar figūrām. A. Papildini tabulu, pierakstot nogriežņu …" at bounding box center [250, 126] width 274 height 140
drag, startPoint x: 201, startPoint y: 171, endPoint x: 133, endPoint y: 87, distance: 108.4
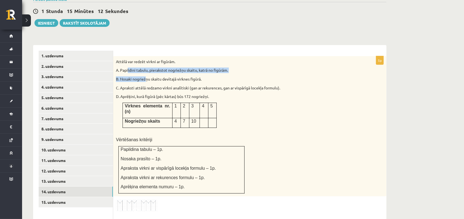
click at [199, 168] on td "Papildina tabulu – 1p. Nosaka prasīto – 1p. Apraksta virkni ar vispārīgā locekļ…" at bounding box center [182, 169] width 126 height 47
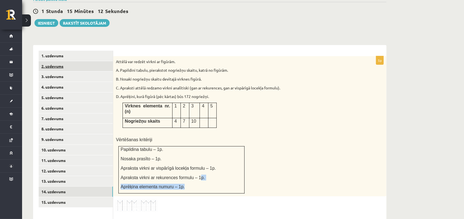
click at [105, 61] on link "2. uzdevums" at bounding box center [76, 66] width 74 height 10
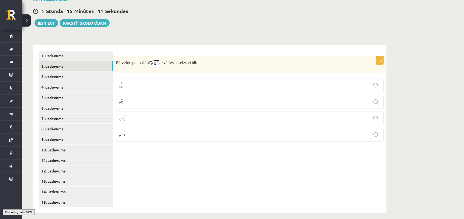
scroll to position [194, 0]
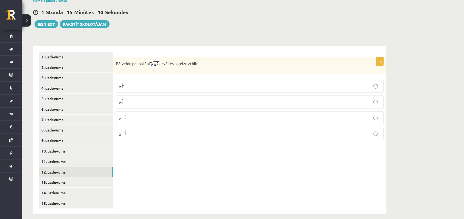
click at [74, 170] on link "12. uzdevums" at bounding box center [76, 172] width 74 height 10
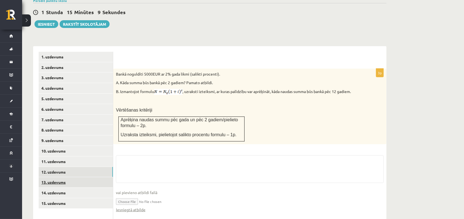
click at [73, 177] on link "13. uzdevums" at bounding box center [76, 182] width 74 height 10
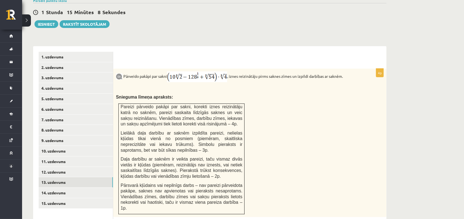
scroll to position [263, 0]
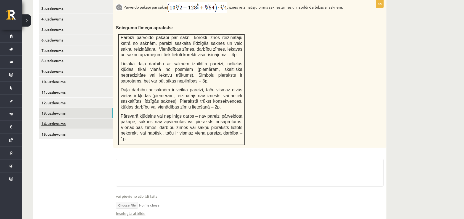
click at [83, 118] on link "14. uzdevums" at bounding box center [76, 123] width 74 height 10
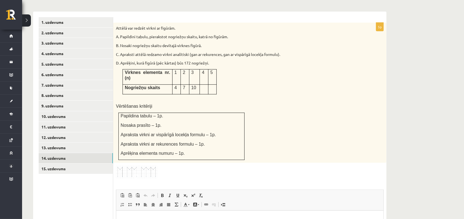
scroll to position [0, 0]
drag, startPoint x: 113, startPoint y: 20, endPoint x: 133, endPoint y: 42, distance: 30.1
click at [146, 51] on div "**********" at bounding box center [210, 161] width 354 height 298
drag, startPoint x: 133, startPoint y: 42, endPoint x: 113, endPoint y: 24, distance: 26.8
click at [133, 42] on div "Attēlā var redzēt virkni ar figūrām. A. Papildini tabulu, pierakstot nogriežņu …" at bounding box center [250, 93] width 274 height 140
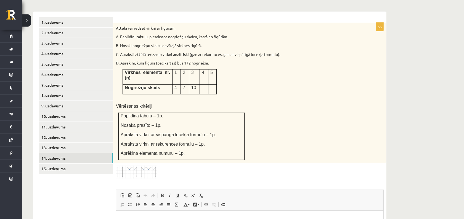
click at [116, 25] on p "Attēlā var redzēt virkni ar figūrām." at bounding box center [236, 28] width 240 height 6
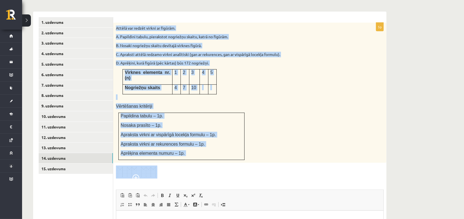
drag, startPoint x: 116, startPoint y: 19, endPoint x: 175, endPoint y: 128, distance: 123.5
click at [179, 156] on div "5p Attēlā var redzēt virkni ar figūrām. A. Papildini tabulu, pierakstot nogriež…" at bounding box center [250, 164] width 274 height 282
click at [213, 153] on div "5p Attēlā var redzēt virkni ar figūrām. A. Papildini tabulu, pierakstot nogriež…" at bounding box center [250, 164] width 274 height 282
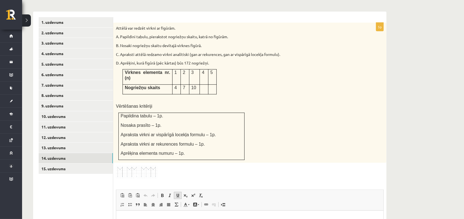
scroll to position [320, 0]
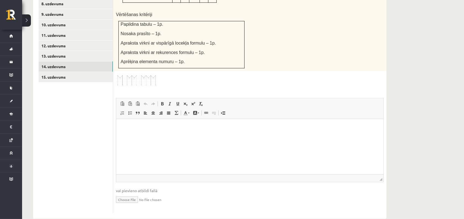
click at [152, 74] on img at bounding box center [136, 80] width 41 height 13
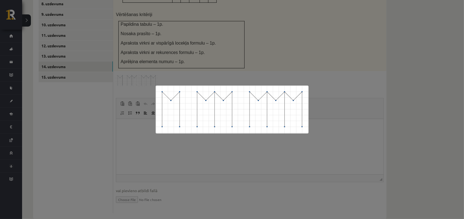
click at [242, 56] on div at bounding box center [232, 109] width 464 height 219
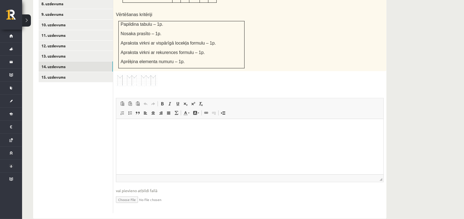
click at [132, 193] on input "file" at bounding box center [250, 198] width 268 height 11
type input "**********"
click at [79, 72] on link "15. uzdevums" at bounding box center [76, 77] width 74 height 10
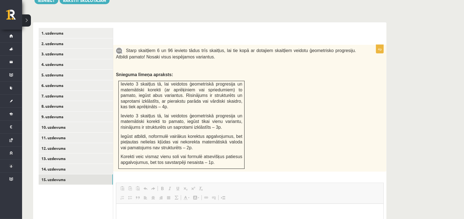
scroll to position [0, 0]
click at [70, 164] on link "14. uzdevums" at bounding box center [76, 169] width 74 height 10
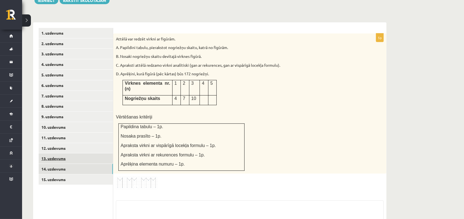
click at [69, 154] on link "13. uzdevums" at bounding box center [76, 158] width 74 height 10
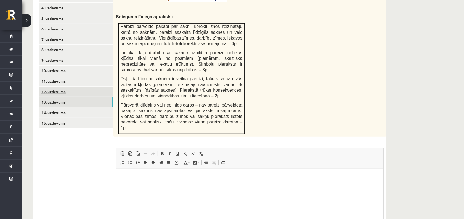
click at [77, 89] on link "12. uzdevums" at bounding box center [76, 91] width 74 height 10
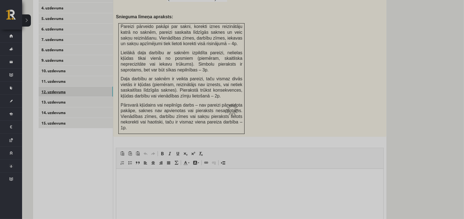
scroll to position [206, 0]
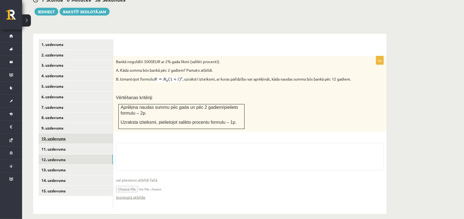
click at [86, 135] on link "10. uzdevums" at bounding box center [76, 138] width 74 height 10
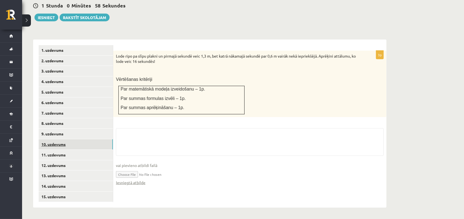
scroll to position [194, 0]
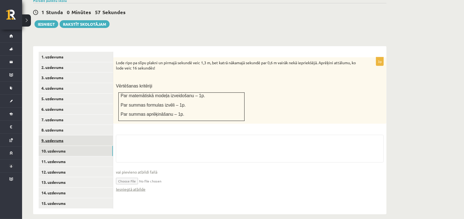
click at [82, 135] on link "9. uzdevums" at bounding box center [76, 140] width 74 height 10
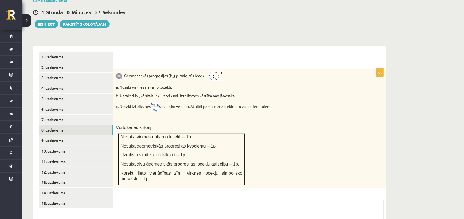
click at [82, 125] on link "8. uzdevums" at bounding box center [76, 130] width 74 height 10
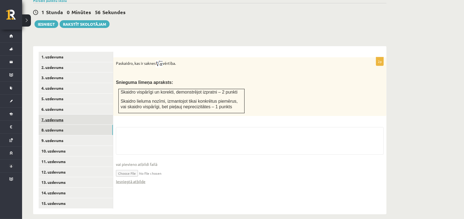
click at [76, 115] on link "7. uzdevums" at bounding box center [76, 119] width 74 height 10
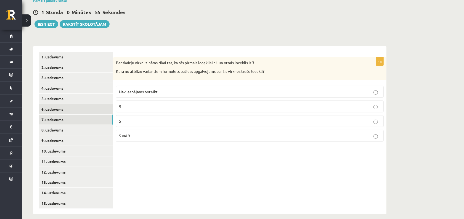
click at [75, 104] on link "6. uzdevums" at bounding box center [76, 109] width 74 height 10
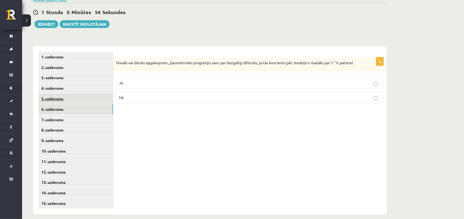
click at [75, 93] on link "5. uzdevums" at bounding box center [76, 98] width 74 height 10
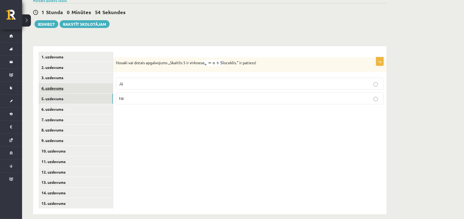
click at [75, 83] on link "4. uzdevums" at bounding box center [76, 88] width 74 height 10
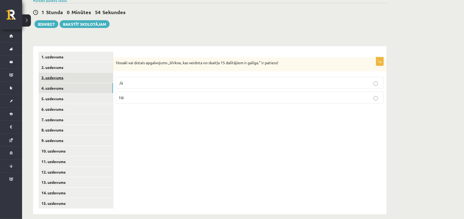
click at [75, 72] on link "3. uzdevums" at bounding box center [76, 77] width 74 height 10
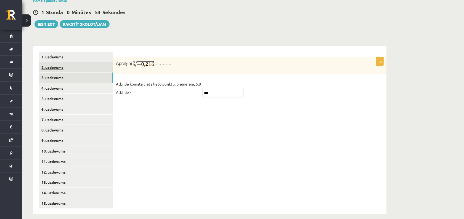
click at [77, 62] on link "2. uzdevums" at bounding box center [76, 67] width 74 height 10
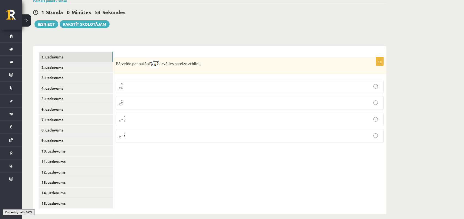
click at [77, 53] on link "1. uzdevums" at bounding box center [76, 57] width 74 height 10
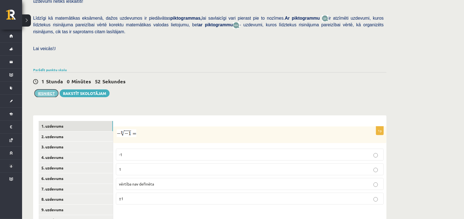
click at [41, 89] on button "Iesniegt" at bounding box center [47, 93] width 24 height 8
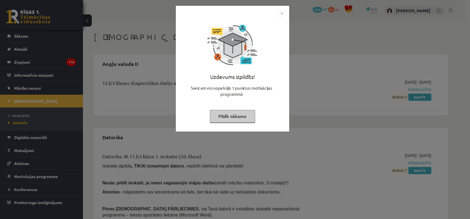
click at [115, 83] on div "Uzdevums izpildīts! Sveicam esi nopelnījis 1 punktus motivācijas programmā Pild…" at bounding box center [235, 109] width 470 height 219
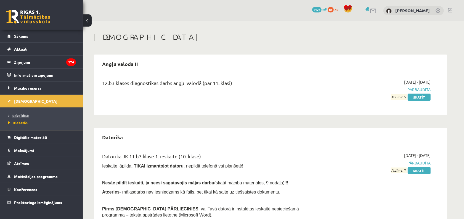
click at [27, 115] on span "Neizpildītās" at bounding box center [18, 115] width 21 height 4
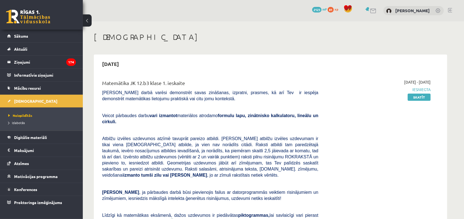
click at [448, 8] on link at bounding box center [450, 10] width 4 height 4
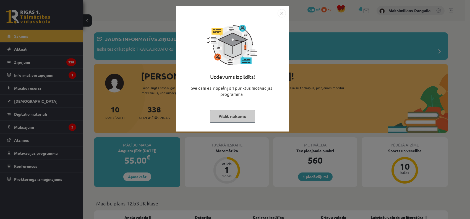
click at [276, 15] on div at bounding box center [232, 13] width 107 height 8
click at [284, 13] on img "Close" at bounding box center [281, 13] width 8 height 8
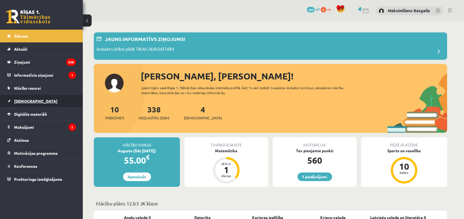
click at [51, 99] on link "[DEMOGRAPHIC_DATA]" at bounding box center [41, 100] width 69 height 13
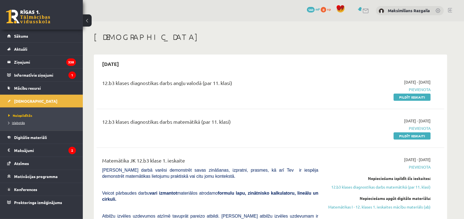
click at [22, 123] on span "Izlabotās" at bounding box center [16, 122] width 17 height 4
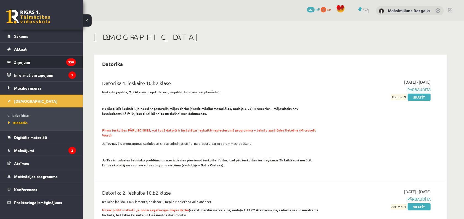
click at [33, 57] on legend "Ziņojumi 338" at bounding box center [45, 62] width 62 height 13
